Goal: Task Accomplishment & Management: Use online tool/utility

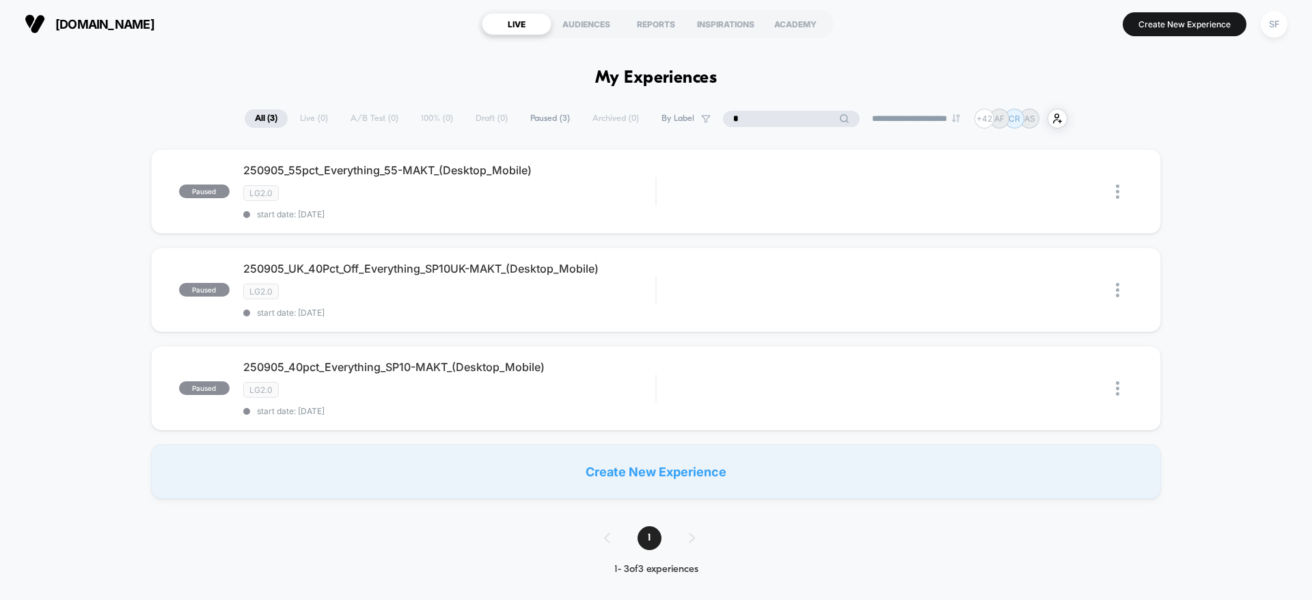
type input "**"
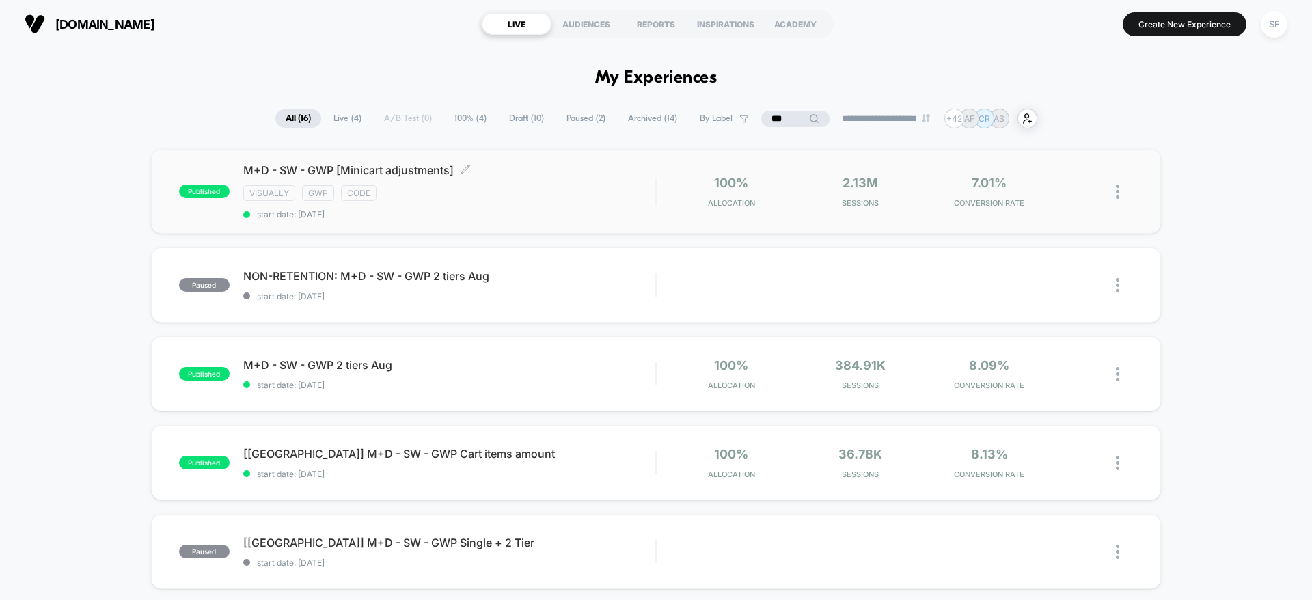
click at [498, 204] on div "M+D - SW - GWP [Minicart adjustments] Click to edit experience details Click to…" at bounding box center [449, 191] width 412 height 56
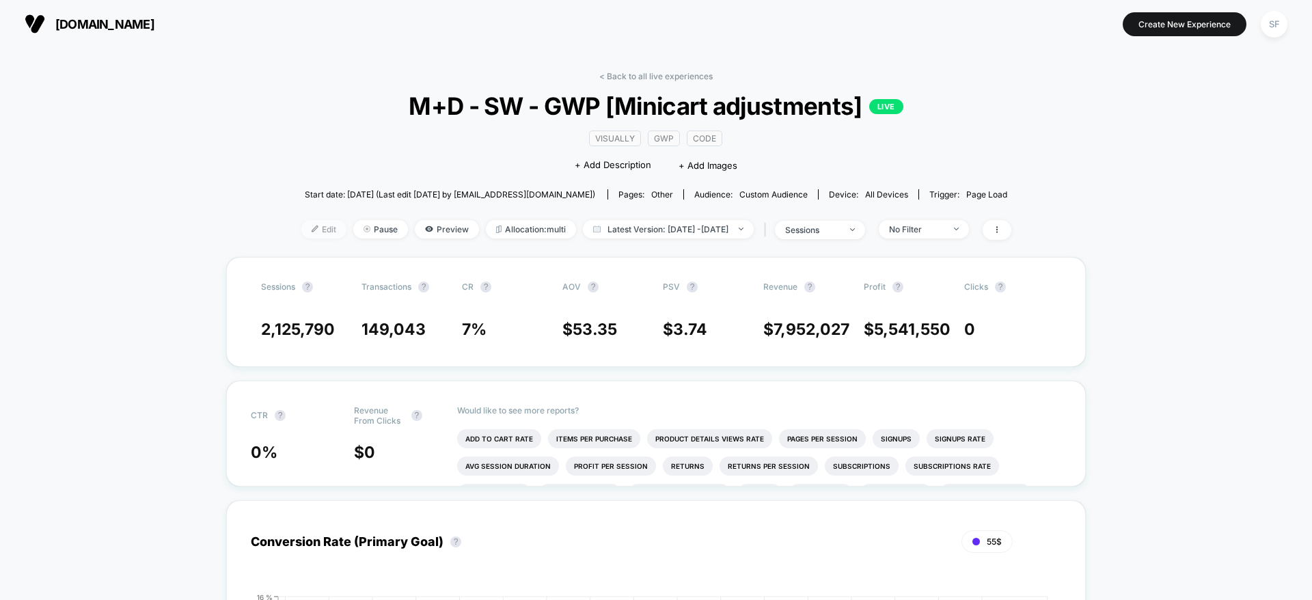
click at [301, 230] on span "Edit" at bounding box center [323, 229] width 45 height 18
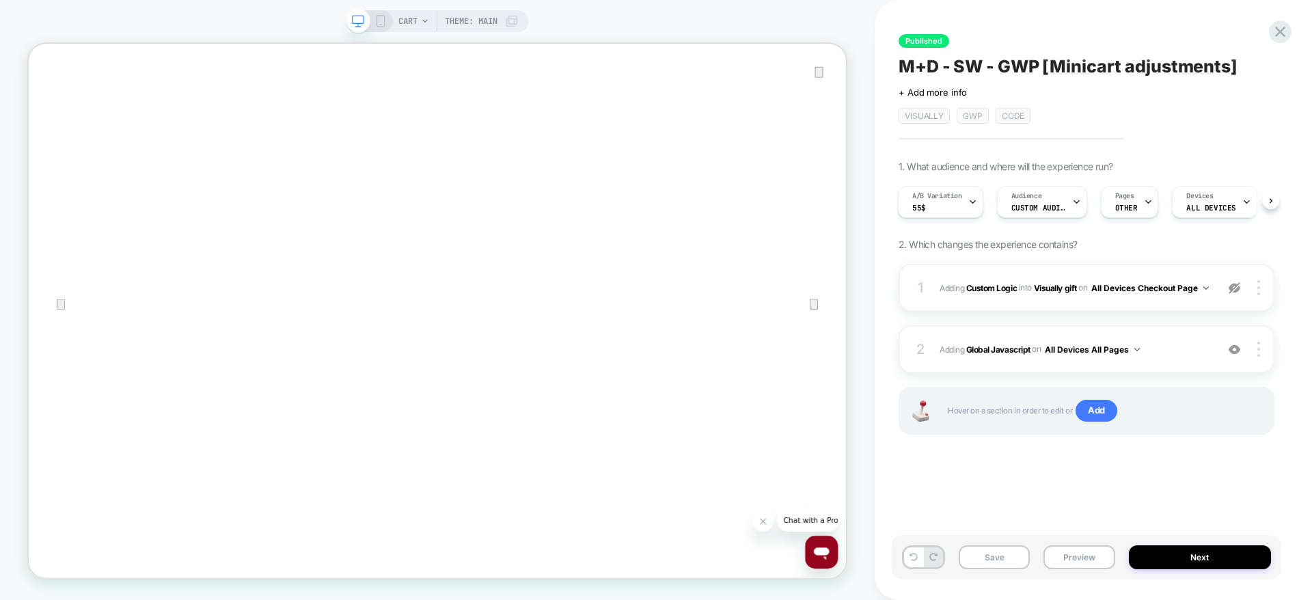
click at [1106, 295] on span "#_loomi_addon_1733312864681_dup1735724305_dup1735849088_dup1736451435_dup174730…" at bounding box center [1075, 288] width 270 height 17
click at [1191, 357] on span "Adding Global Javascript on All Devices All Pages" at bounding box center [1075, 349] width 270 height 17
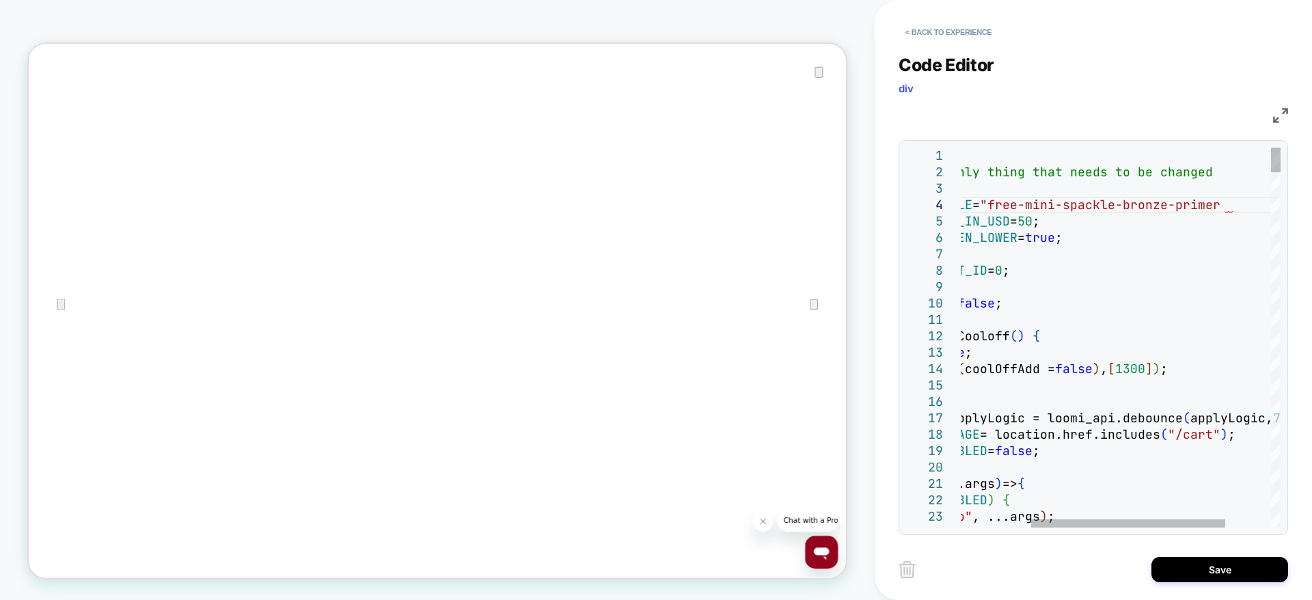
scroll to position [49, 390]
type textarea "**********"
click at [1179, 575] on button "Save" at bounding box center [1220, 569] width 137 height 25
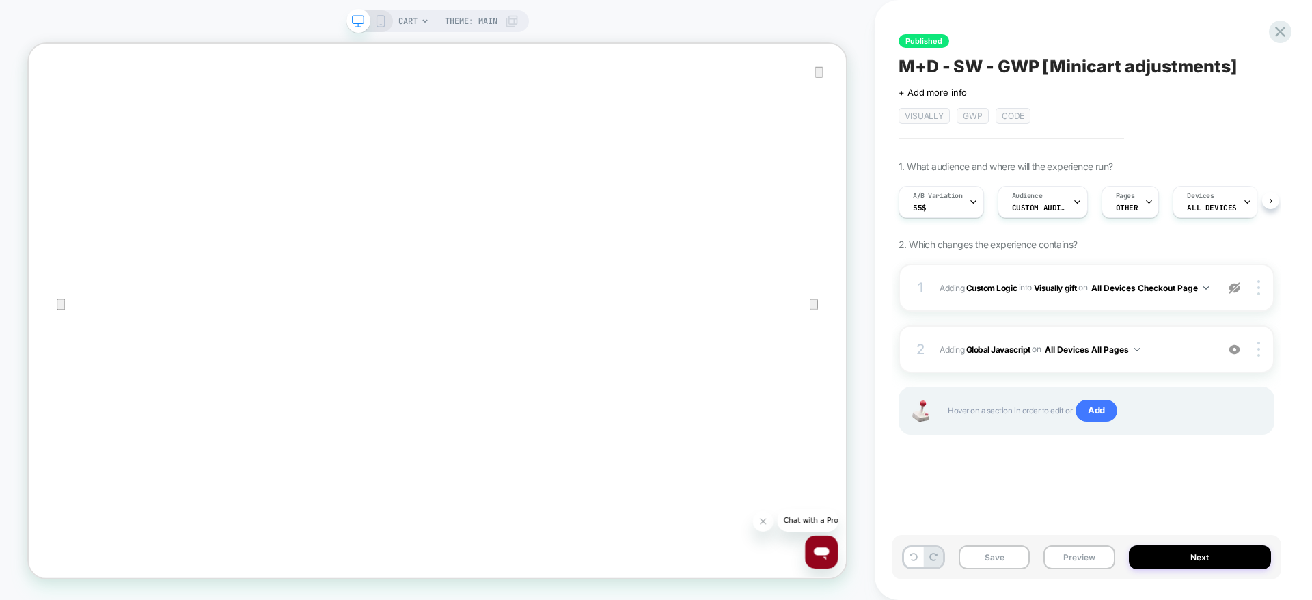
scroll to position [0, 1]
click at [979, 562] on button "Save" at bounding box center [994, 557] width 71 height 24
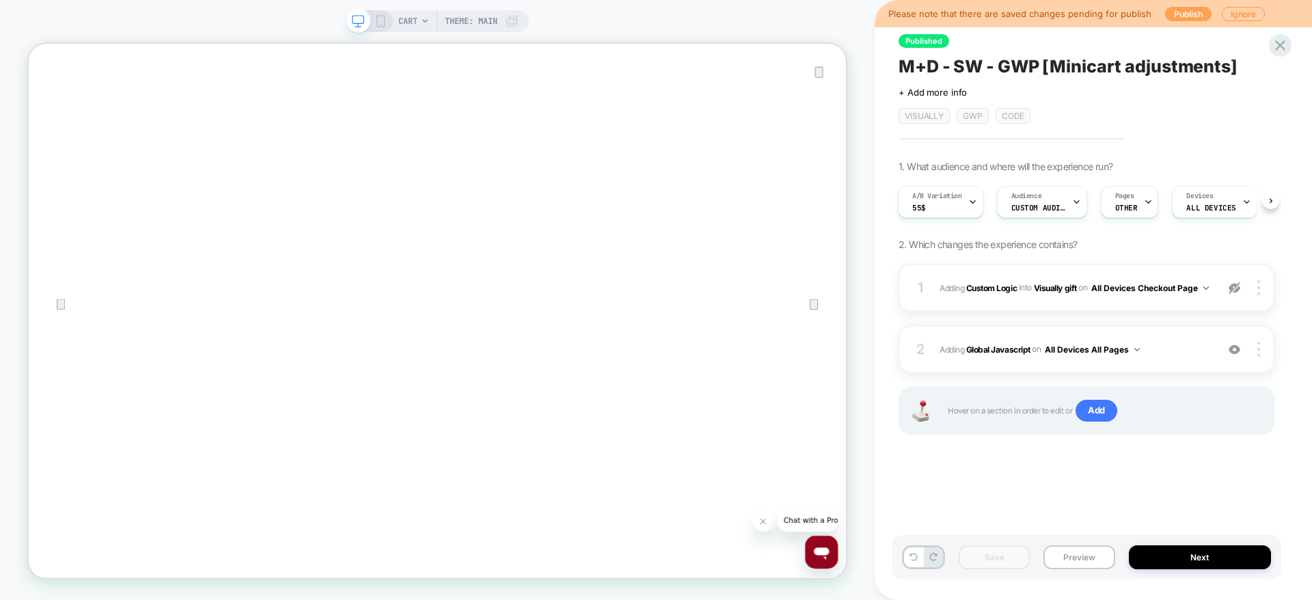
click at [1183, 14] on button "Publish" at bounding box center [1188, 14] width 46 height 14
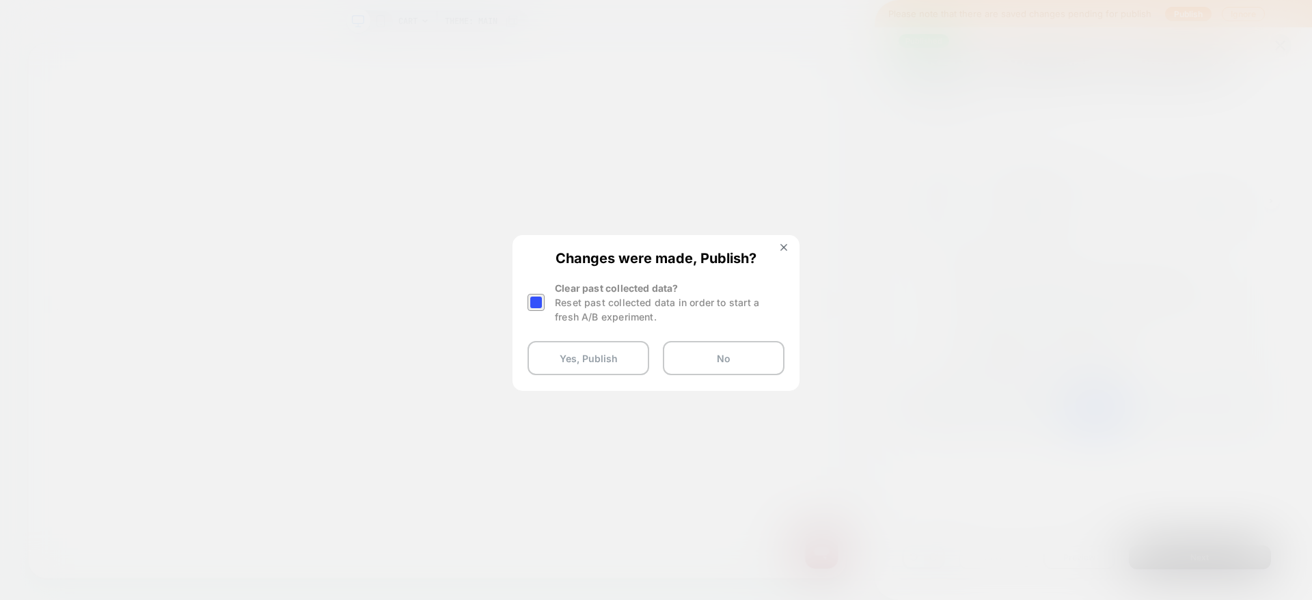
click at [531, 304] on div at bounding box center [536, 302] width 17 height 17
click at [555, 359] on button "Yes, Publish" at bounding box center [589, 358] width 122 height 34
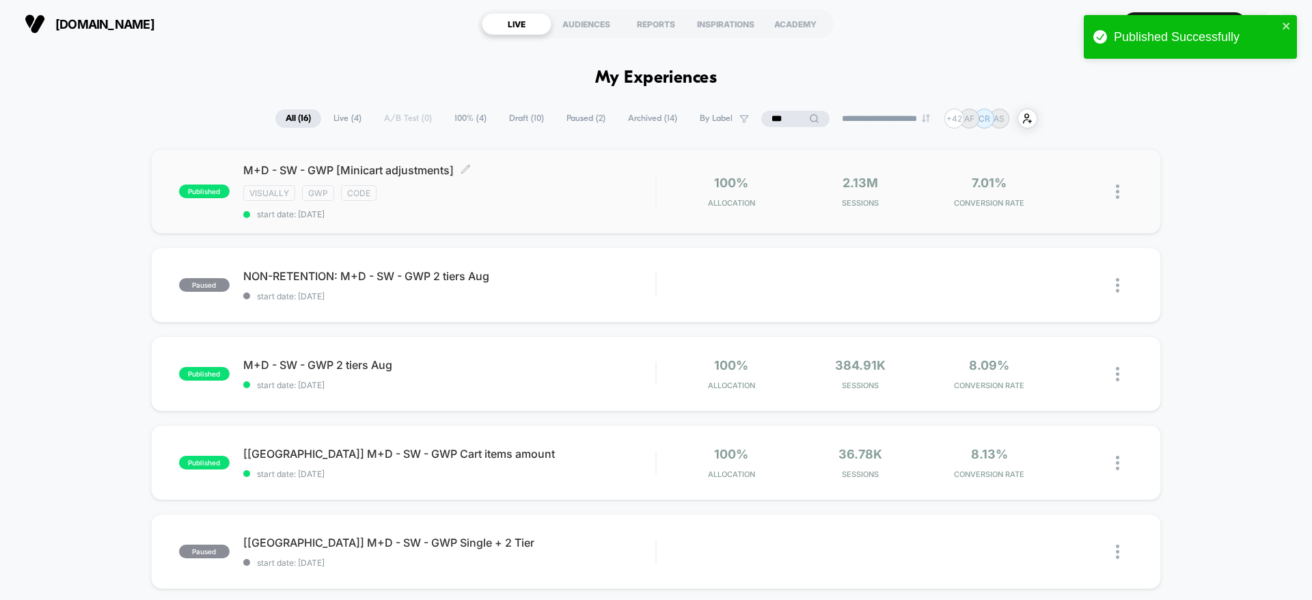
click at [518, 182] on div "M+D - SW - GWP [Minicart adjustments] Click to edit experience details Click to…" at bounding box center [449, 191] width 412 height 56
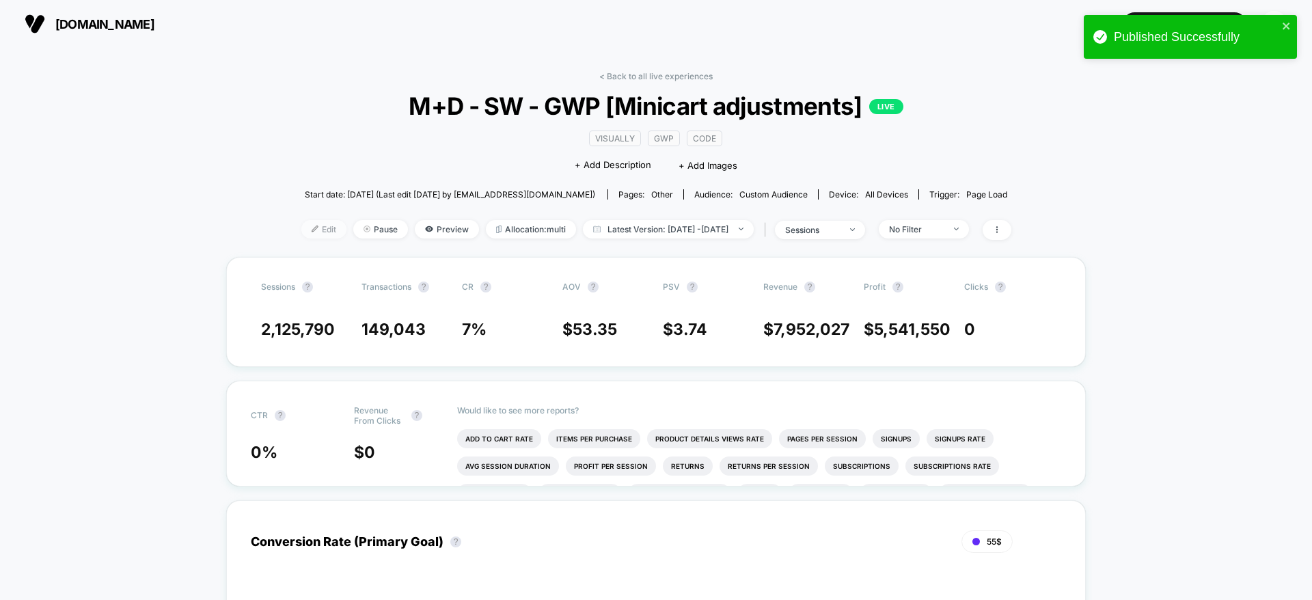
click at [301, 230] on span "Edit" at bounding box center [323, 229] width 45 height 18
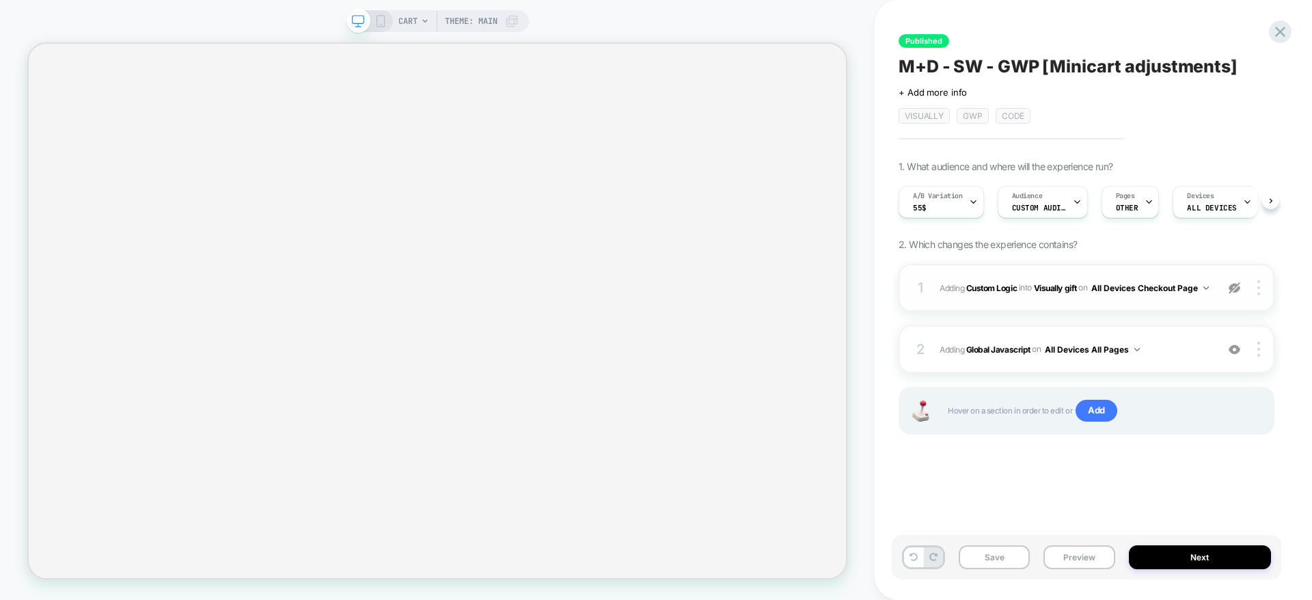
scroll to position [0, 1]
click at [1159, 297] on span "#_loomi_addon_1733312864681_dup1735724305_dup1735849088_dup1736451435_dup174730…" at bounding box center [1075, 288] width 270 height 17
click at [1233, 293] on img at bounding box center [1235, 288] width 12 height 12
click at [1163, 295] on span "#_loomi_addon_1733312864681_dup1735724305_dup1735849088_dup1736451435_dup174730…" at bounding box center [1075, 288] width 270 height 17
click at [1258, 292] on img at bounding box center [1259, 287] width 3 height 15
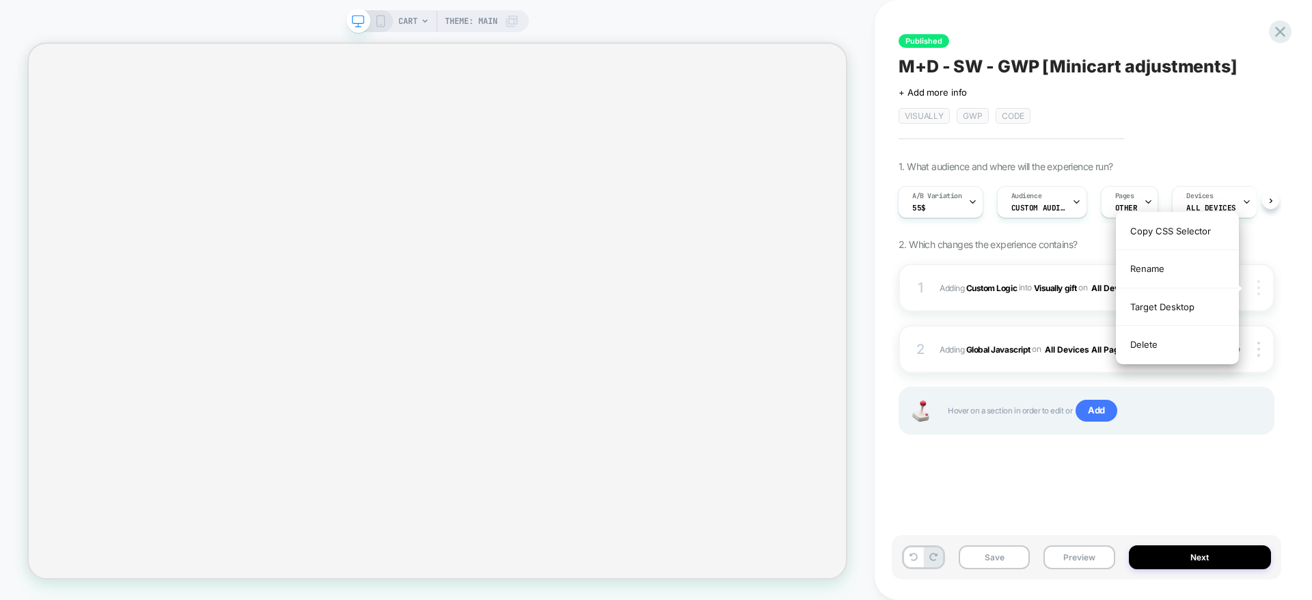
click at [1258, 292] on img at bounding box center [1259, 287] width 3 height 15
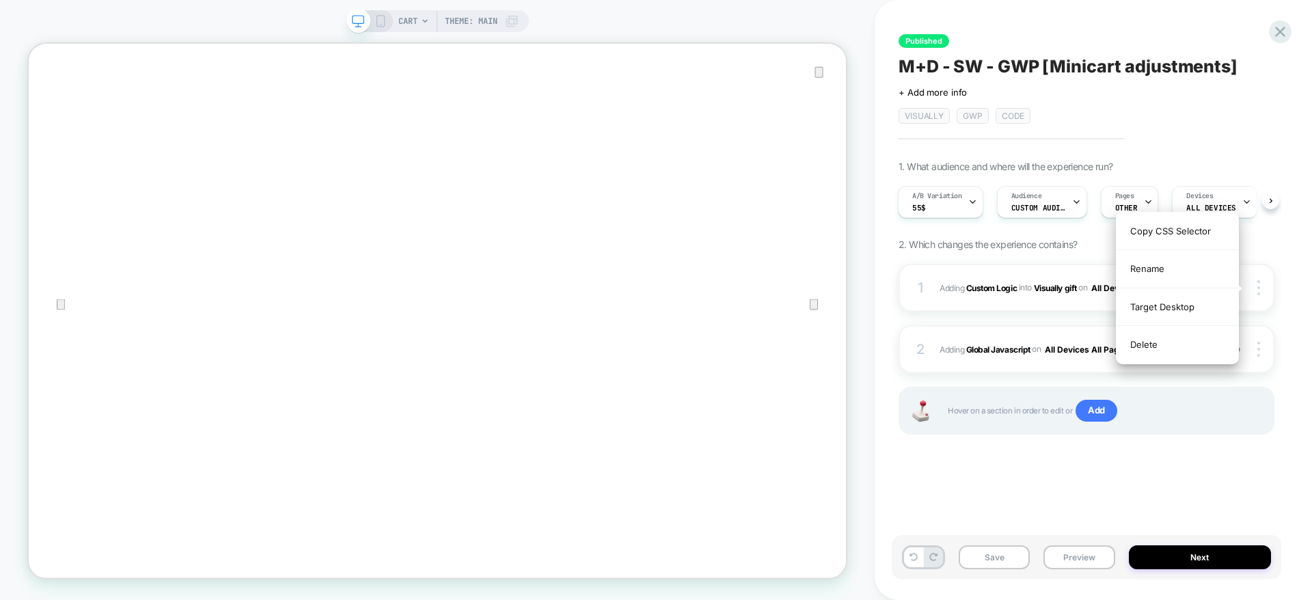
click at [1297, 325] on div "Published M+D - SW - GWP [Minicart adjustments] Click to edit experience detail…" at bounding box center [1093, 300] width 437 height 600
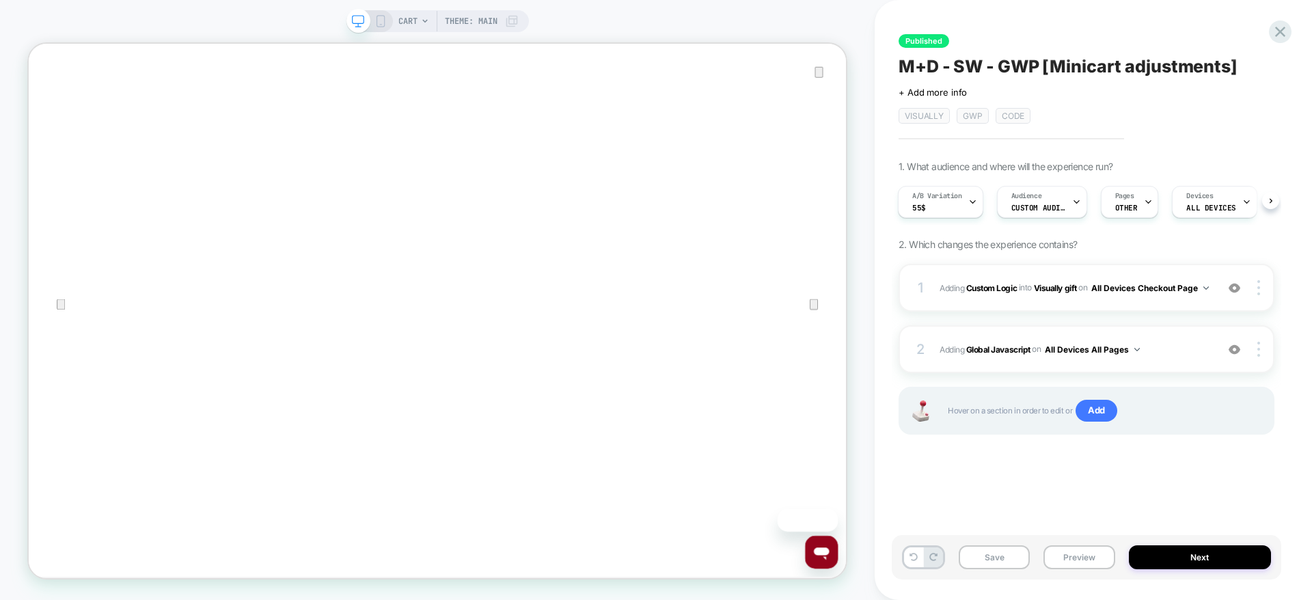
scroll to position [0, 0]
click at [1118, 280] on span "#_loomi_addon_1733312864681_dup1735724305_dup1735849088_dup1736451435_dup174730…" at bounding box center [1075, 288] width 270 height 17
click at [1185, 364] on div "2 Adding Global Javascript on All Devices All Pages Add Before Add After Target…" at bounding box center [1087, 349] width 376 height 48
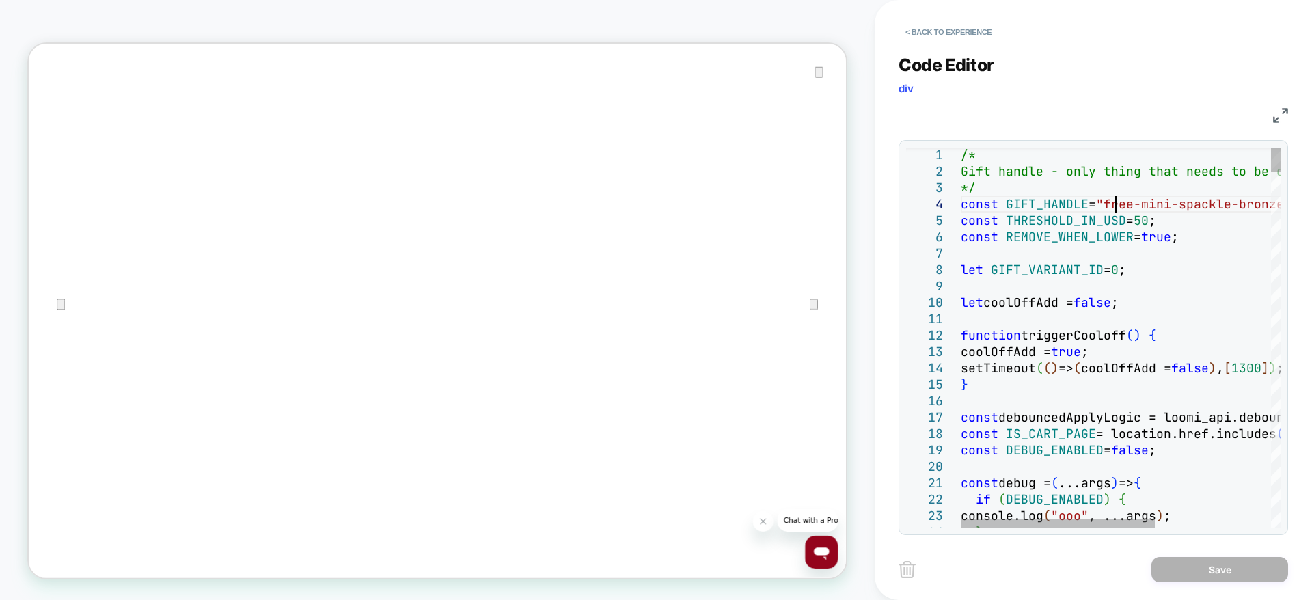
type textarea "**********"
click at [1196, 563] on button "Save" at bounding box center [1220, 569] width 137 height 25
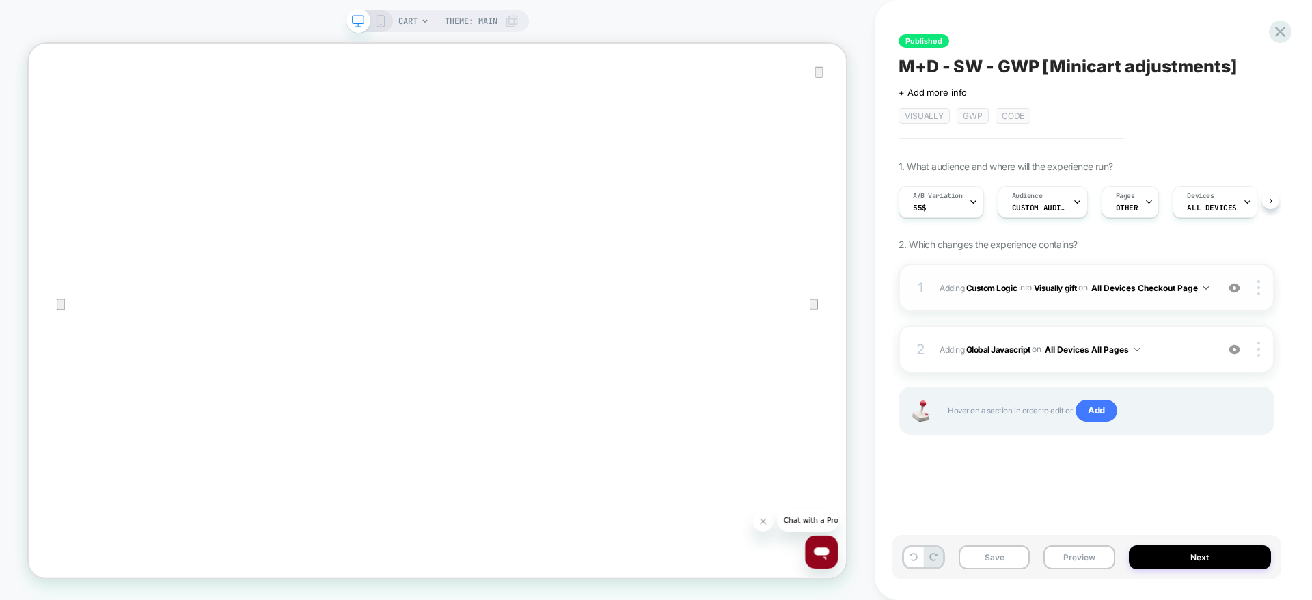
scroll to position [0, 1]
click at [1149, 297] on span "#_loomi_addon_1733312864681_dup1735724305_dup1735849088_dup1736451435_dup174730…" at bounding box center [1075, 288] width 270 height 17
click at [1184, 548] on button "Next" at bounding box center [1200, 557] width 143 height 24
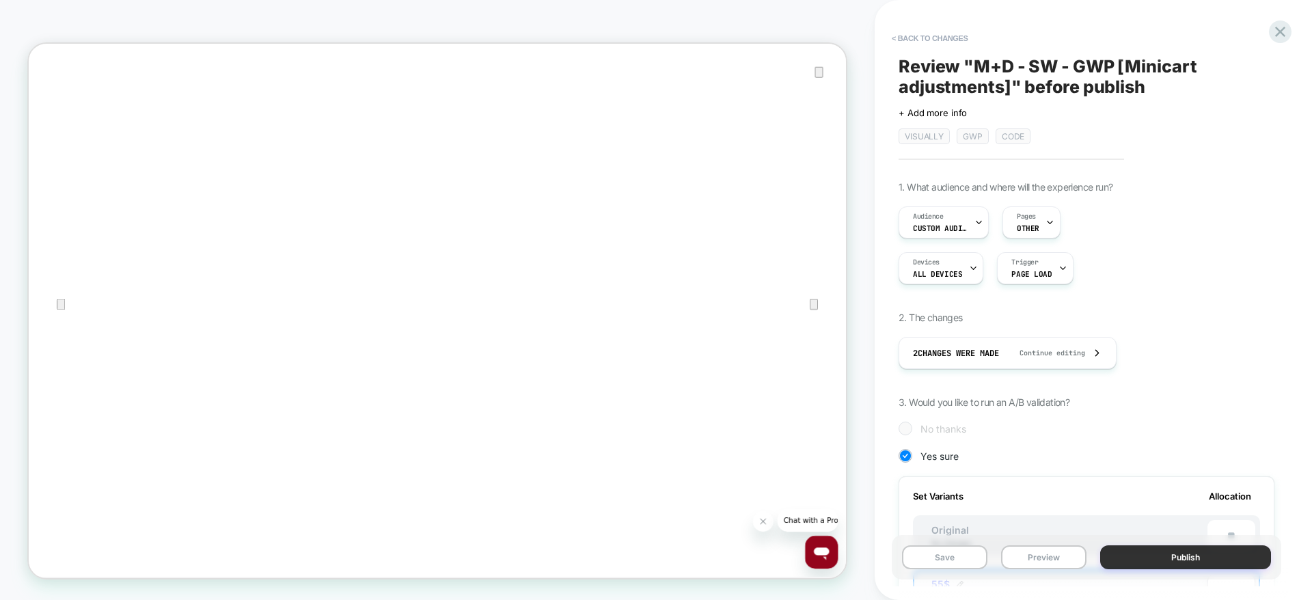
scroll to position [0, 1]
click at [1156, 558] on button "Publish" at bounding box center [1185, 557] width 171 height 24
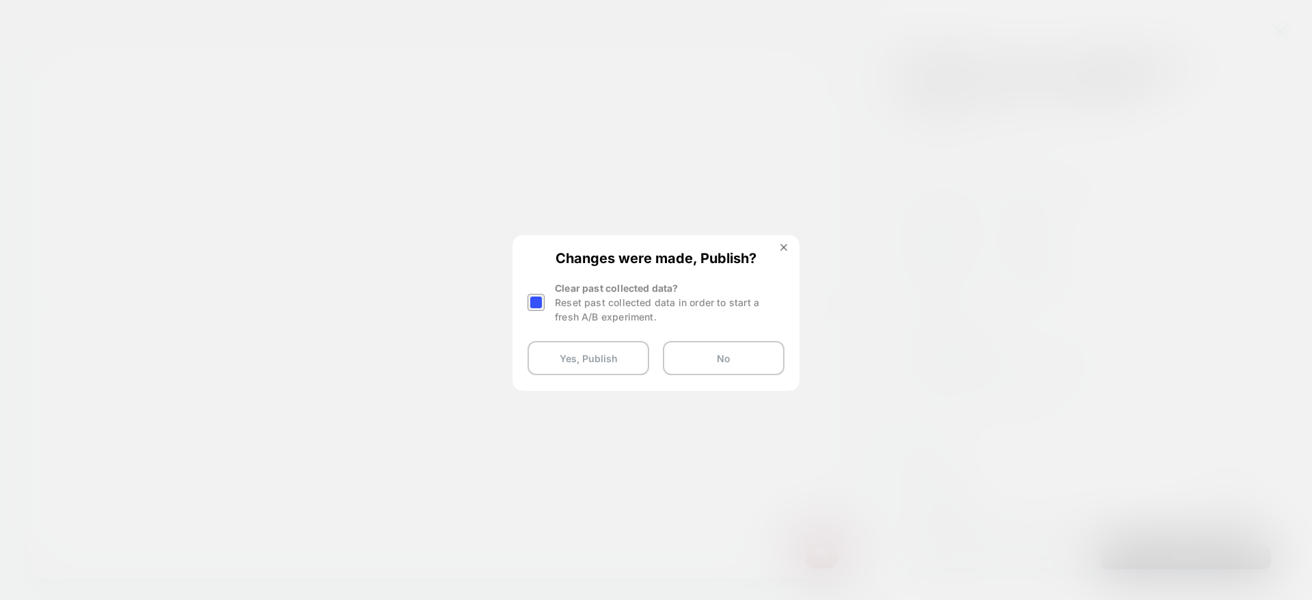
click at [546, 301] on div at bounding box center [538, 302] width 21 height 43
click at [539, 302] on div at bounding box center [536, 302] width 17 height 17
click at [578, 370] on button "Yes, Publish" at bounding box center [589, 358] width 122 height 34
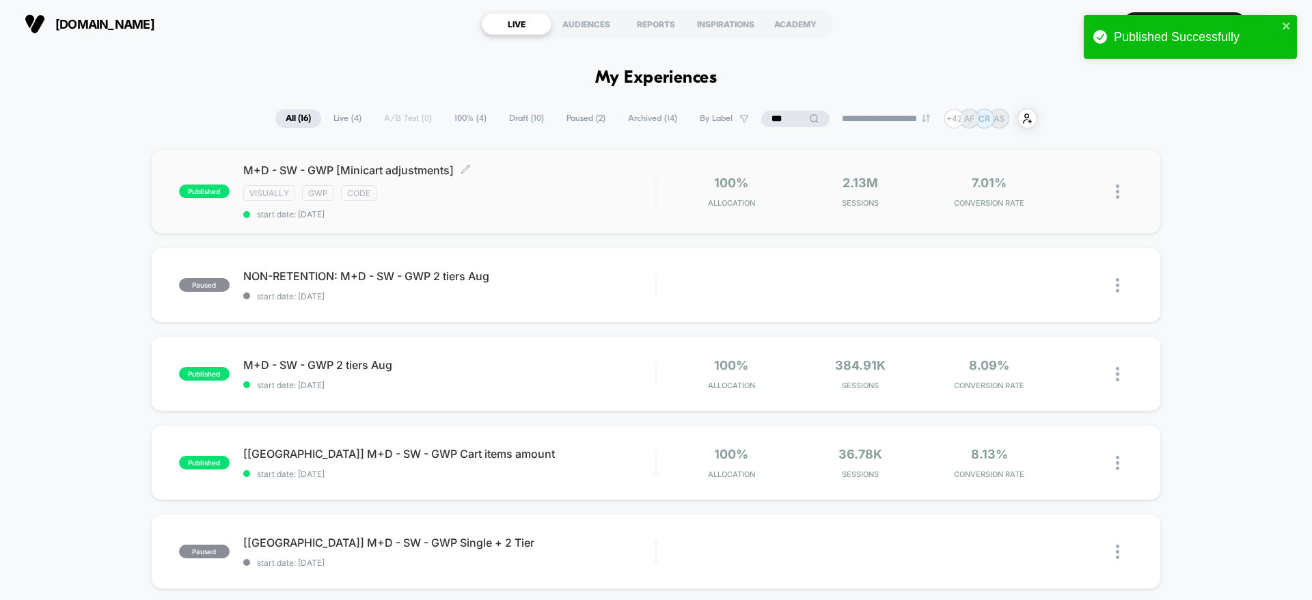
click at [496, 203] on div "M+D - SW - GWP [Minicart adjustments] Click to edit experience details Click to…" at bounding box center [449, 191] width 412 height 56
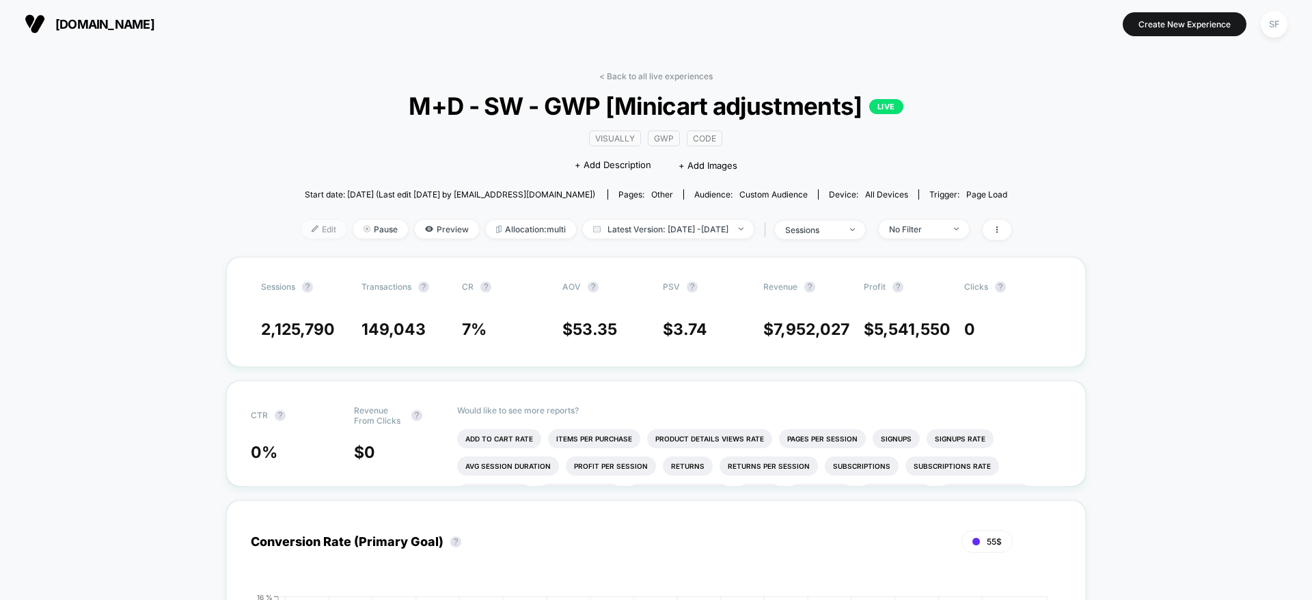
click at [307, 230] on span "Edit" at bounding box center [323, 229] width 45 height 18
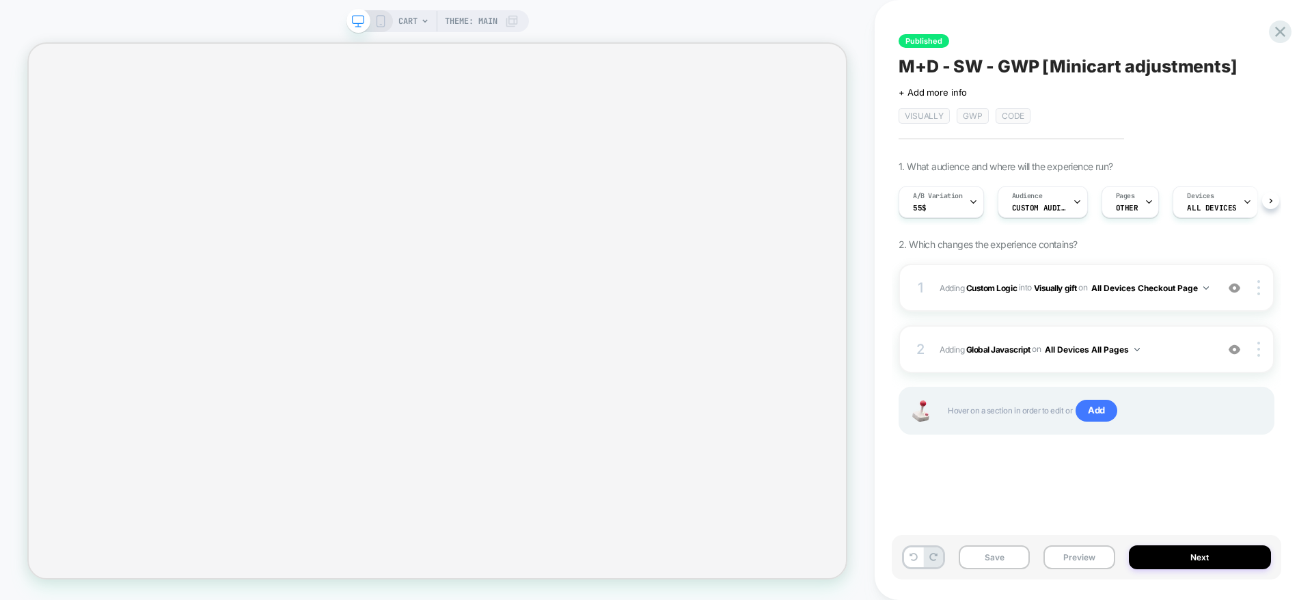
scroll to position [0, 1]
click at [1035, 210] on span "Custom Audience" at bounding box center [1039, 208] width 55 height 10
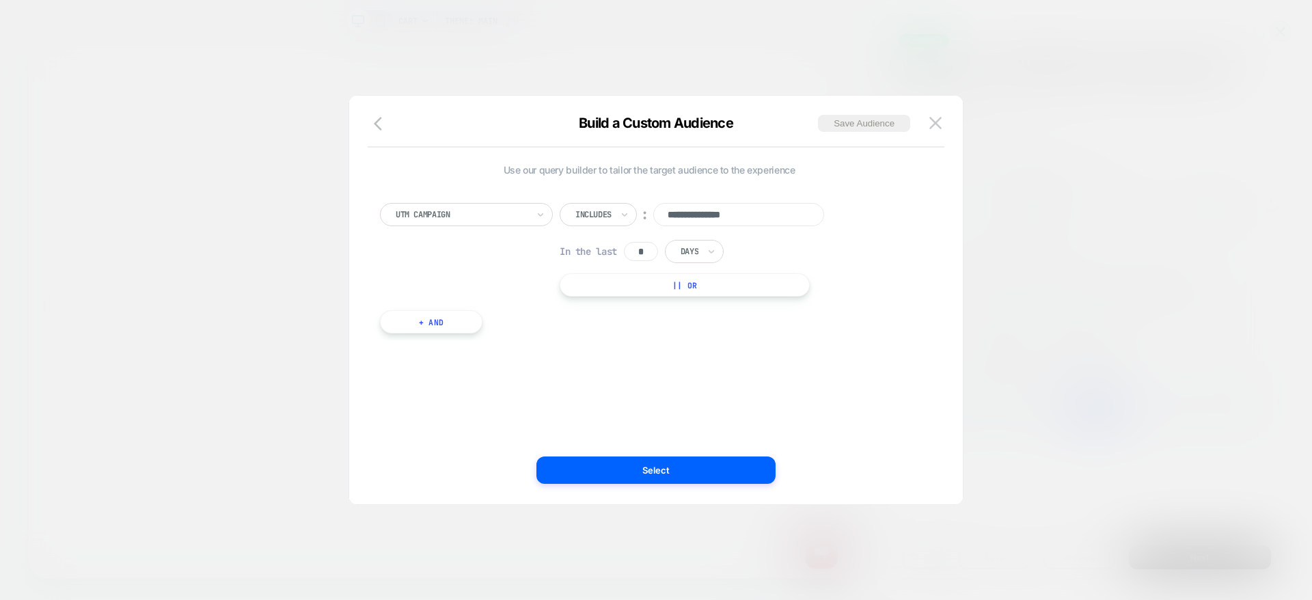
scroll to position [0, 0]
click at [534, 218] on div "UTM Campaign" at bounding box center [466, 214] width 173 height 23
type input "***"
click at [649, 390] on div "**********" at bounding box center [649, 300] width 573 height 354
click at [629, 463] on button "Select" at bounding box center [656, 470] width 239 height 27
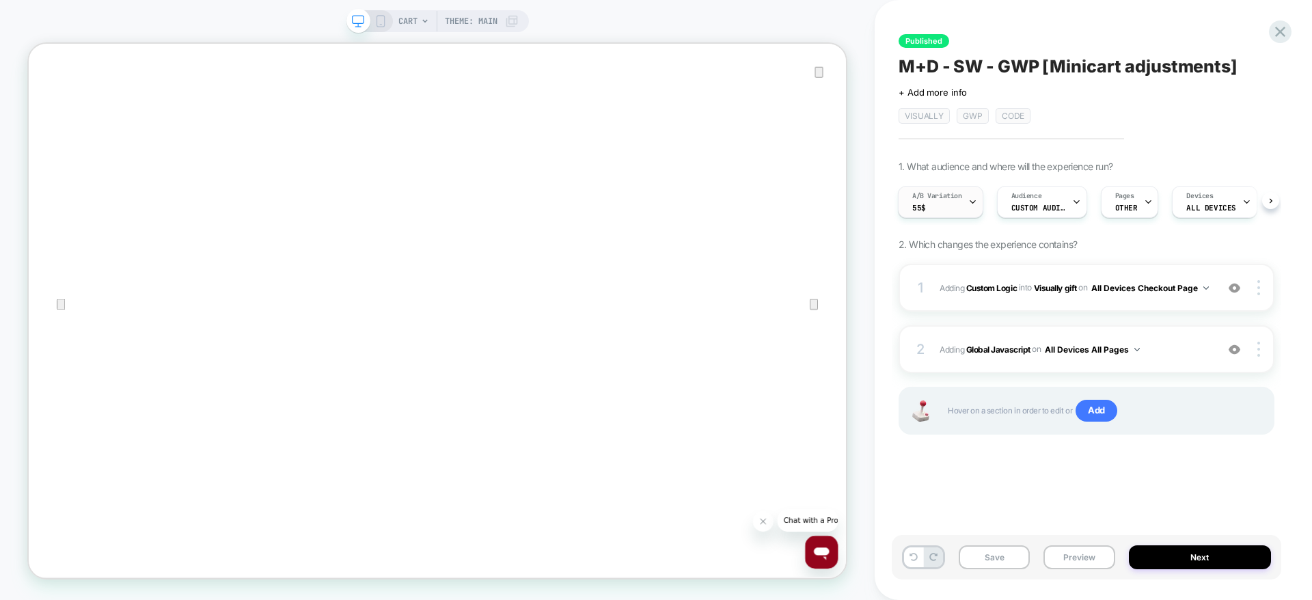
click at [964, 198] on div "A/B Variation 55$" at bounding box center [937, 202] width 77 height 31
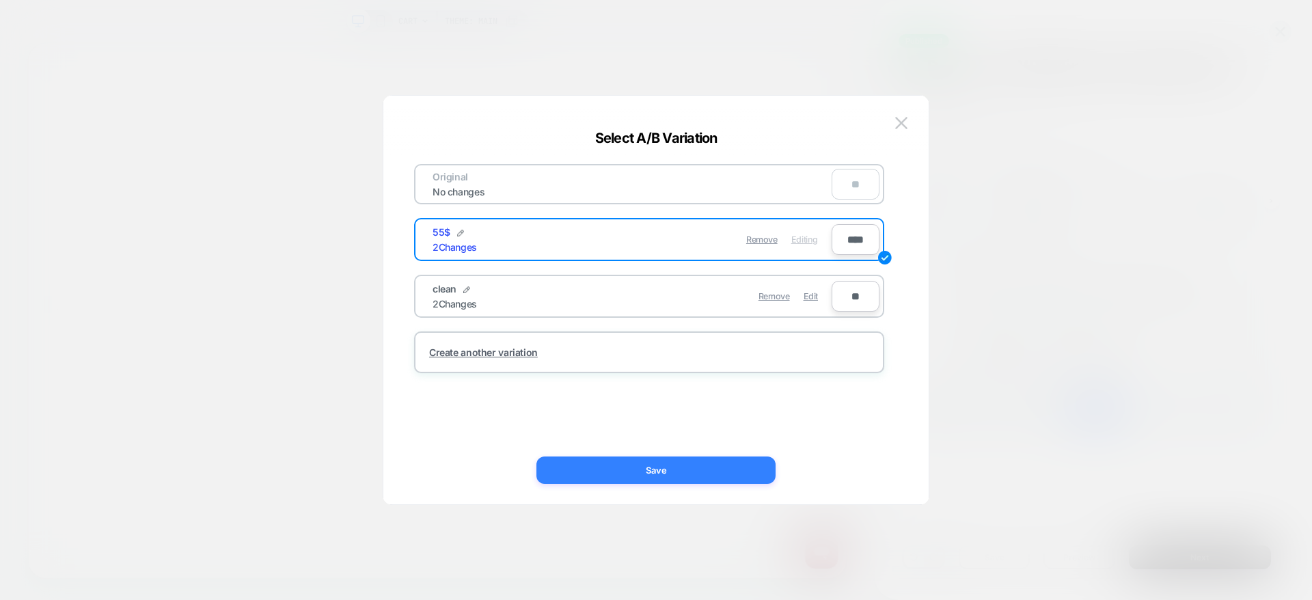
click at [677, 476] on button "Save" at bounding box center [656, 470] width 239 height 27
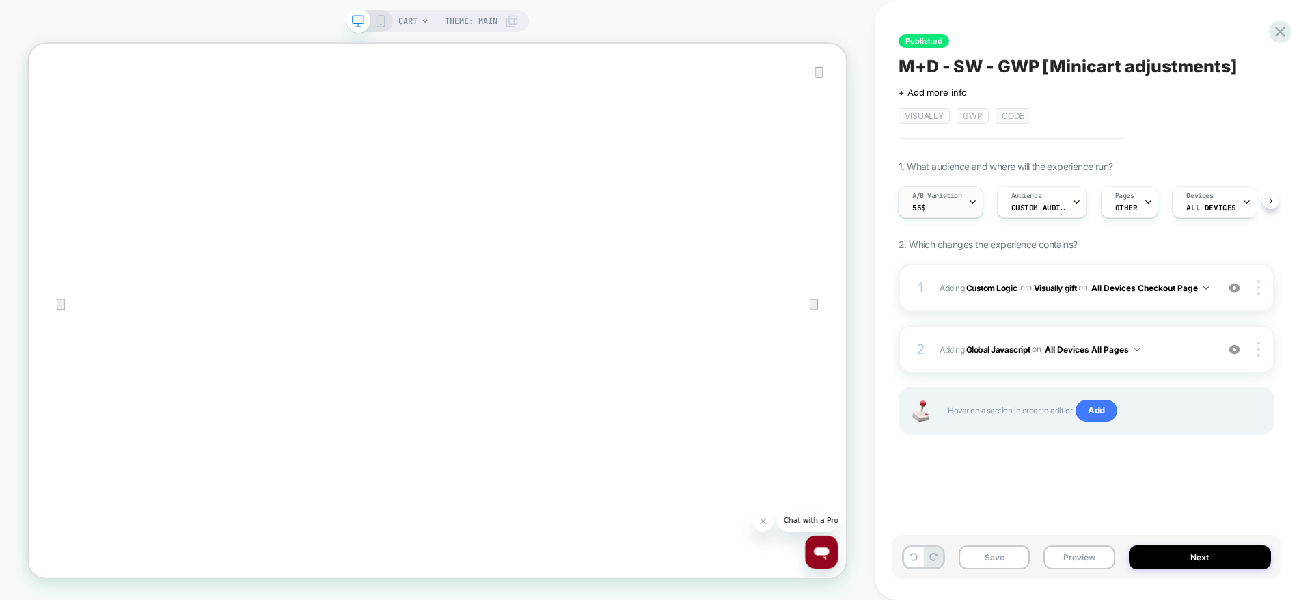
click at [949, 208] on div "A/B Variation 55$" at bounding box center [937, 202] width 77 height 31
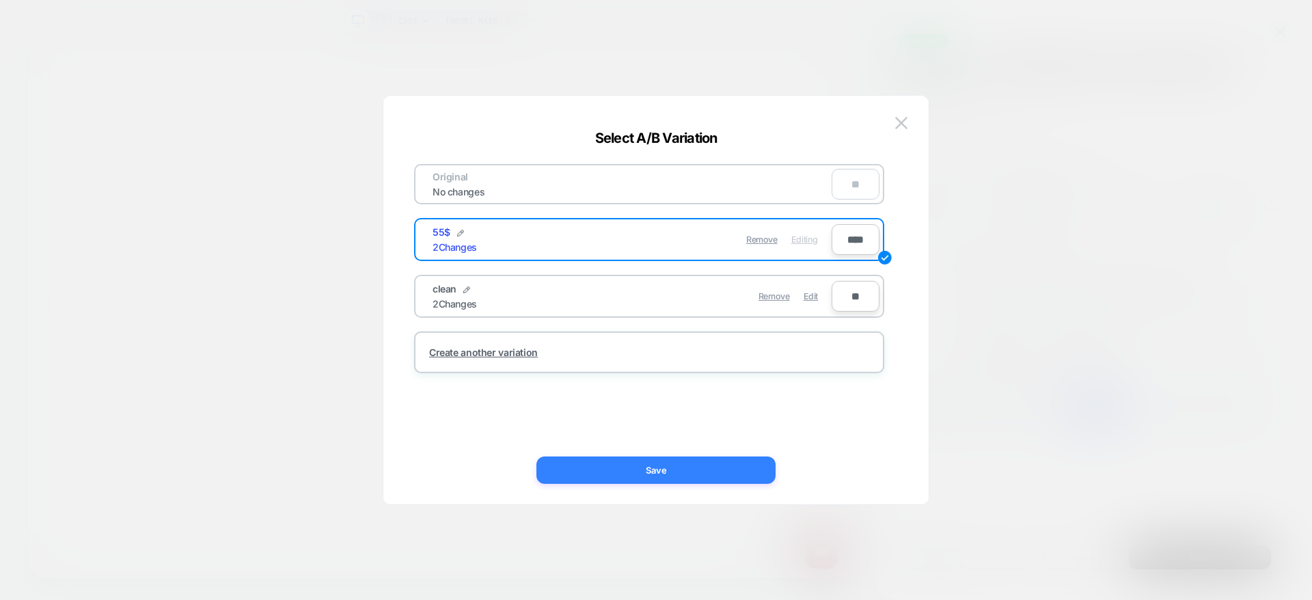
click at [667, 475] on button "Save" at bounding box center [656, 470] width 239 height 27
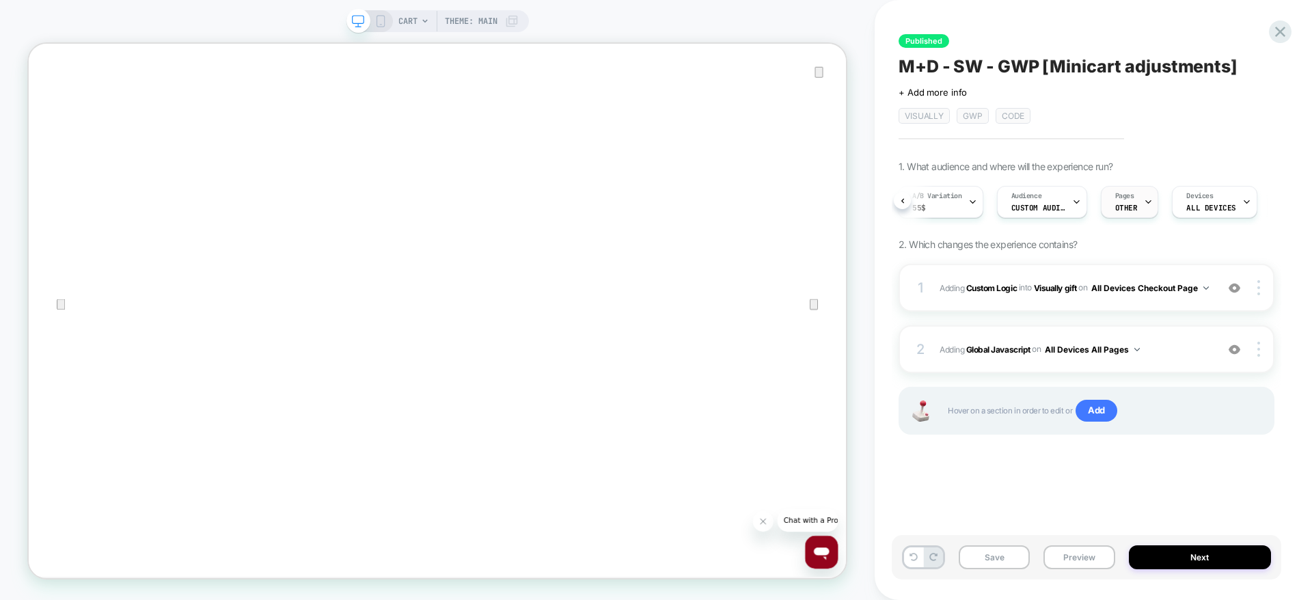
scroll to position [0, 121]
click at [1187, 195] on span "Trigger" at bounding box center [1178, 196] width 27 height 10
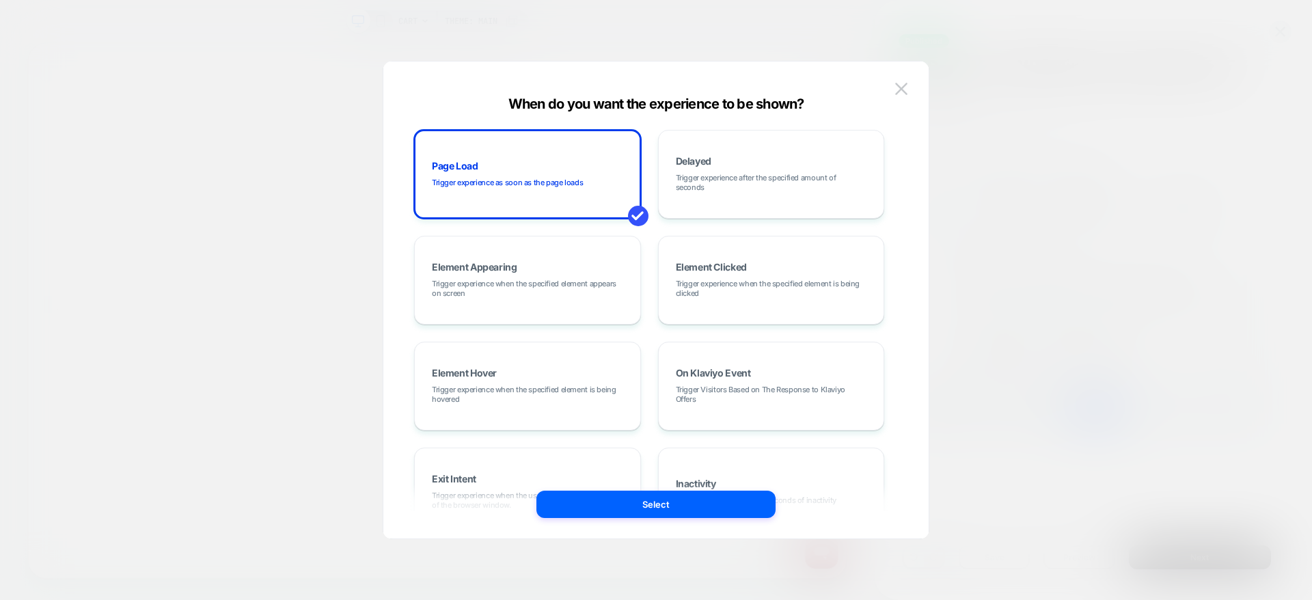
click at [1208, 212] on div at bounding box center [656, 300] width 1312 height 600
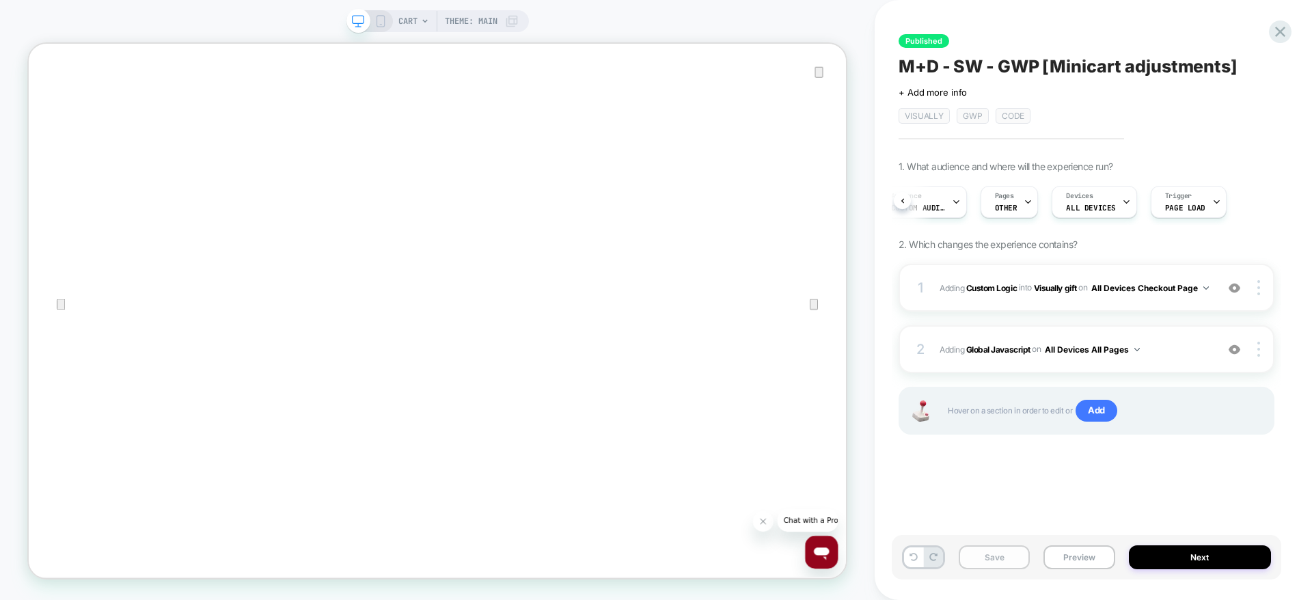
click at [997, 551] on button "Save" at bounding box center [994, 557] width 71 height 24
click at [1166, 553] on button "Next" at bounding box center [1200, 557] width 143 height 24
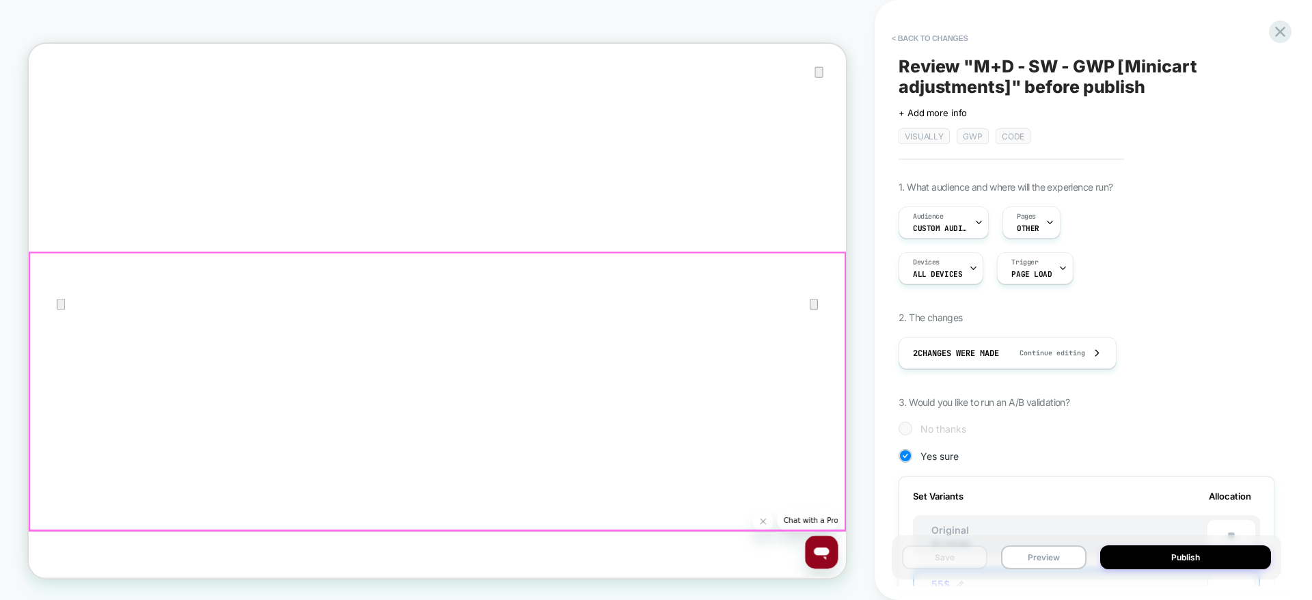
scroll to position [0, 1]
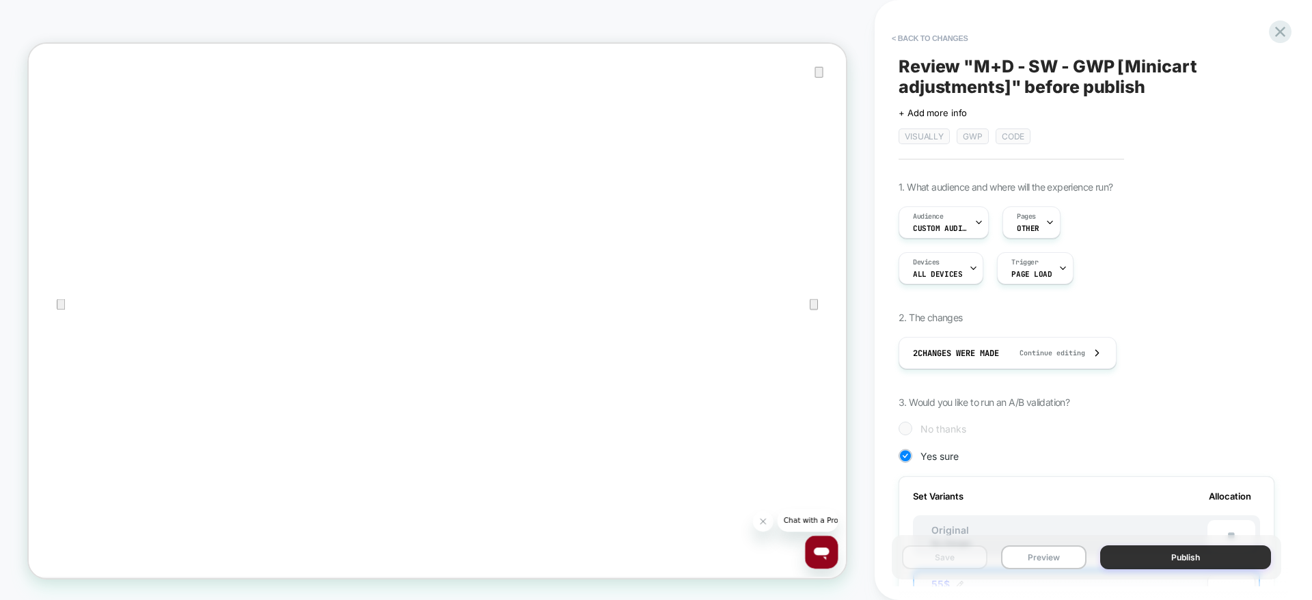
click at [1130, 556] on button "Publish" at bounding box center [1185, 557] width 171 height 24
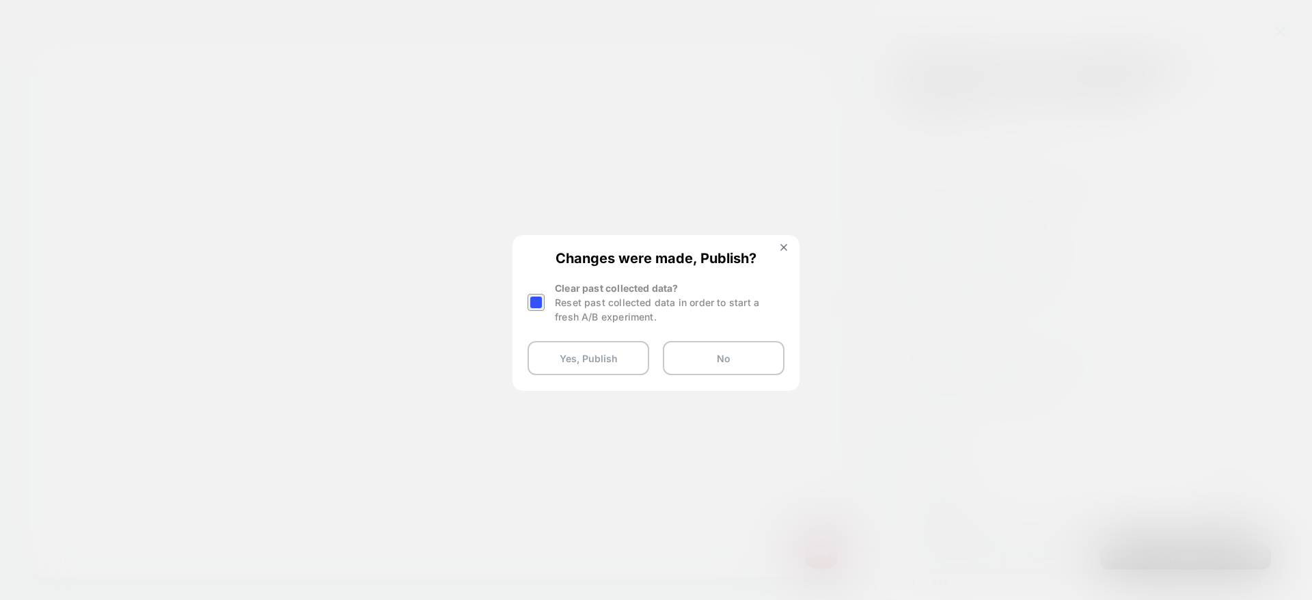
click at [532, 301] on div at bounding box center [536, 302] width 17 height 17
click at [565, 359] on button "Yes, Publish" at bounding box center [589, 358] width 122 height 34
